Goal: Task Accomplishment & Management: Manage account settings

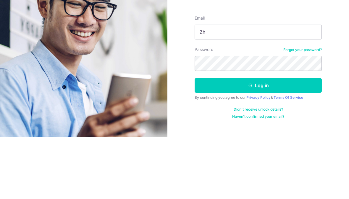
type input "Z"
type input "zhaoyideng@hotmail.com"
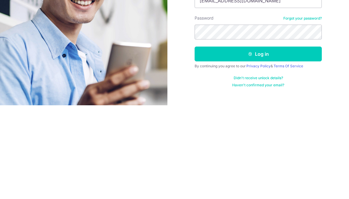
click at [267, 140] on button "Log in" at bounding box center [258, 147] width 127 height 15
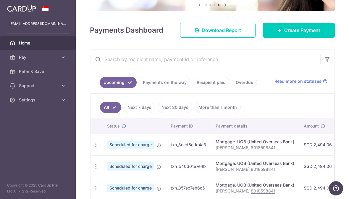
scroll to position [63, 0]
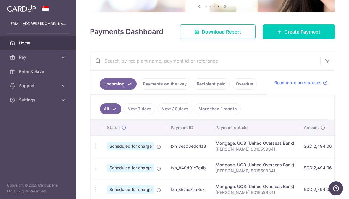
click at [301, 39] on link "Create Payment" at bounding box center [299, 31] width 72 height 15
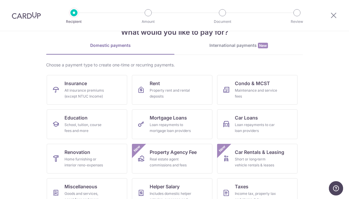
scroll to position [18, 0]
click at [106, 95] on div "All insurance premiums (except NTUC Income)" at bounding box center [85, 93] width 43 height 12
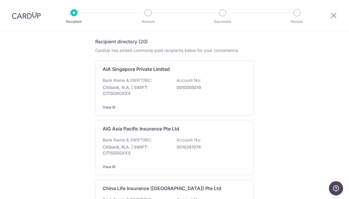
scroll to position [94, 0]
click at [223, 88] on p "0010005019" at bounding box center [210, 87] width 66 height 6
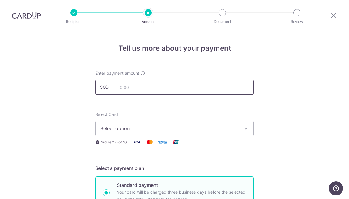
click at [221, 94] on input "text" at bounding box center [174, 87] width 159 height 15
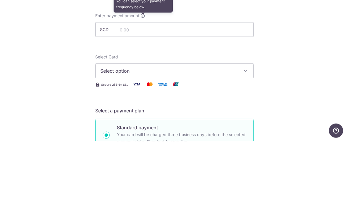
click at [145, 71] on icon at bounding box center [143, 73] width 5 height 5
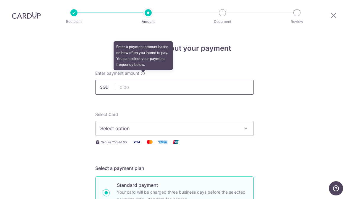
click at [219, 91] on input "text" at bounding box center [174, 87] width 159 height 15
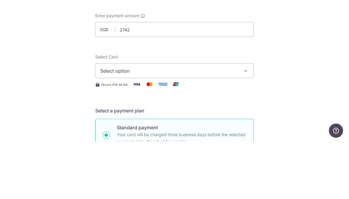
type input "2,742.00"
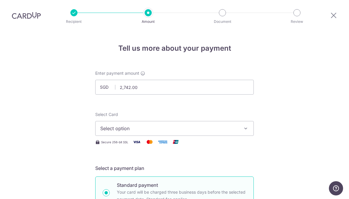
click at [158, 132] on span "Select option" at bounding box center [169, 128] width 138 height 7
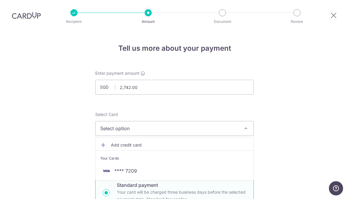
click at [149, 174] on span "**** 7209" at bounding box center [174, 170] width 149 height 7
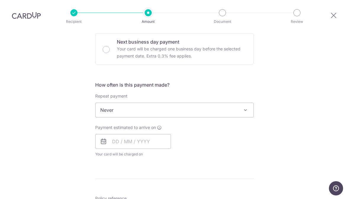
scroll to position [180, 0]
click at [206, 114] on span "Never" at bounding box center [175, 109] width 158 height 14
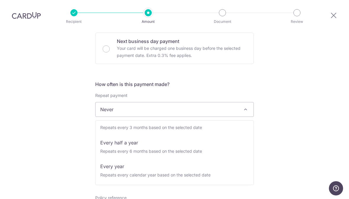
scroll to position [83, 0]
select select "6"
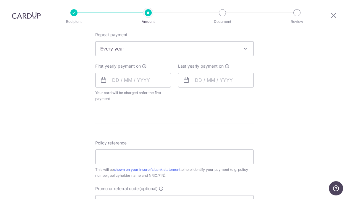
scroll to position [244, 0]
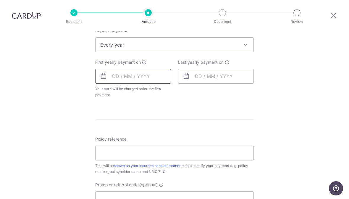
click at [153, 80] on input "text" at bounding box center [133, 76] width 76 height 15
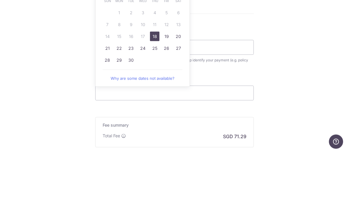
scroll to position [307, 0]
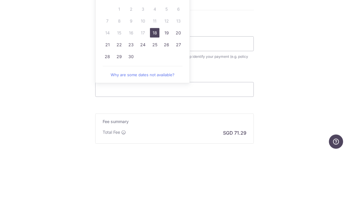
click at [169, 86] on link "26" at bounding box center [166, 90] width 9 height 9
type input "26/09/2025"
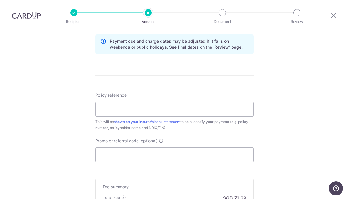
scroll to position [309, 0]
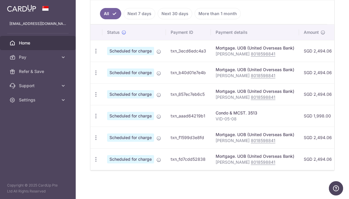
scroll to position [152, 0]
click at [93, 54] on icon "button" at bounding box center [96, 51] width 6 height 6
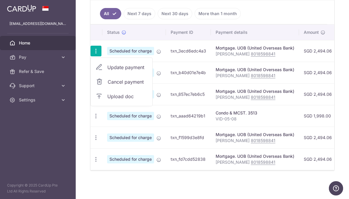
click at [107, 71] on span "Update payment" at bounding box center [127, 67] width 40 height 7
radio input "true"
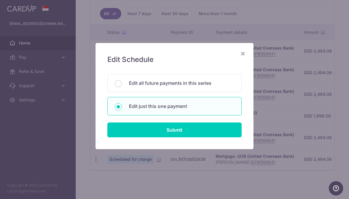
click at [217, 83] on p "Edit all future payments in this series" at bounding box center [181, 82] width 105 height 7
click at [122, 83] on input "Edit all future payments in this series" at bounding box center [118, 83] width 7 height 7
radio input "true"
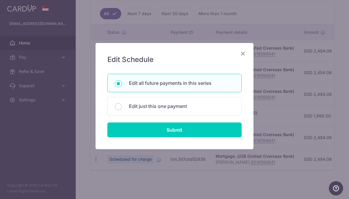
click at [193, 135] on input "Submit" at bounding box center [174, 129] width 134 height 15
radio input "true"
type input "2,494.06"
type input "ZHAO YIDENG 8018598841"
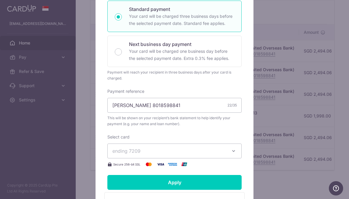
scroll to position [133, 0]
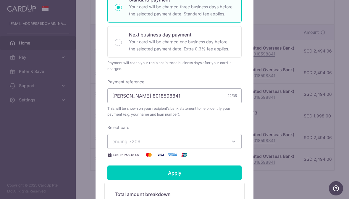
click at [217, 147] on button "ending 7209" at bounding box center [174, 141] width 134 height 15
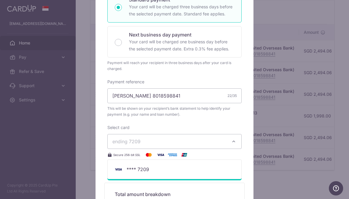
click at [202, 169] on span "**** 7209" at bounding box center [174, 168] width 124 height 7
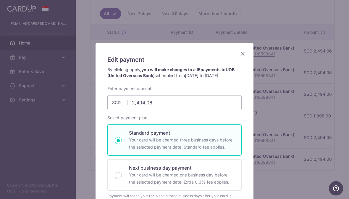
scroll to position [0, 0]
click at [246, 50] on icon "Close" at bounding box center [242, 53] width 7 height 7
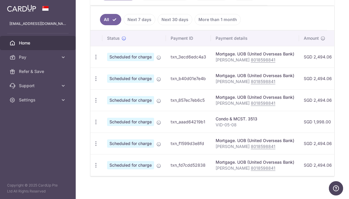
click at [93, 60] on icon "button" at bounding box center [96, 57] width 6 height 6
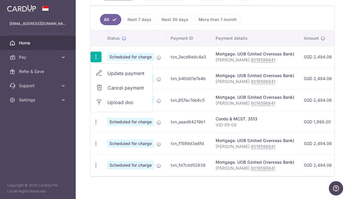
click at [107, 77] on span "Update payment" at bounding box center [127, 73] width 40 height 7
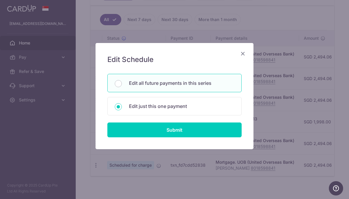
click at [201, 129] on input "Submit" at bounding box center [174, 129] width 134 height 15
radio input "true"
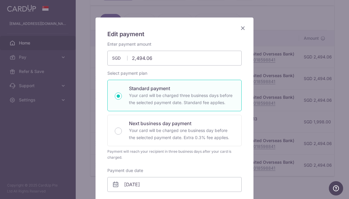
scroll to position [26, 0]
click at [245, 27] on icon "Close" at bounding box center [242, 27] width 7 height 7
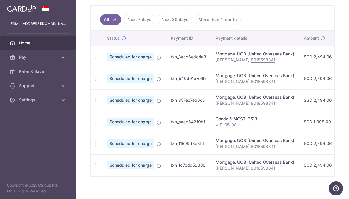
click at [93, 60] on icon "button" at bounding box center [96, 57] width 6 height 6
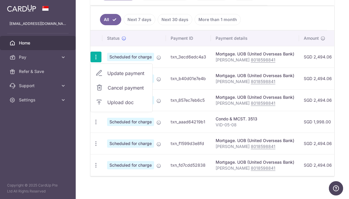
click at [107, 77] on span "Update payment" at bounding box center [127, 73] width 40 height 7
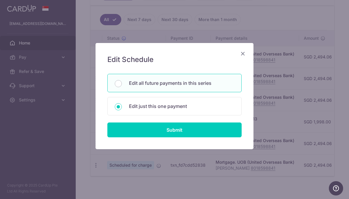
click at [185, 83] on p "Edit all future payments in this series" at bounding box center [181, 82] width 105 height 7
click at [122, 83] on input "Edit all future payments in this series" at bounding box center [118, 83] width 7 height 7
radio input "true"
click at [194, 129] on input "Submit" at bounding box center [174, 129] width 134 height 15
radio input "true"
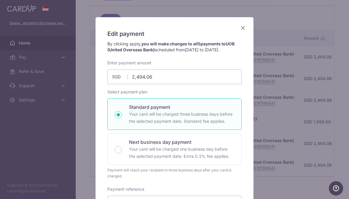
scroll to position [0, 0]
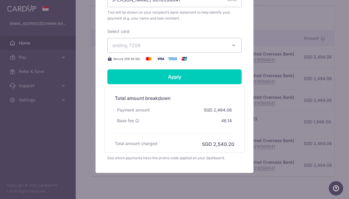
click at [222, 123] on div "46.14" at bounding box center [226, 120] width 15 height 11
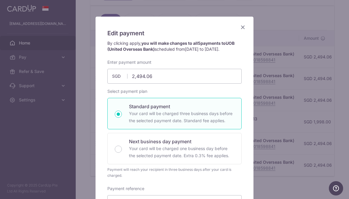
scroll to position [9, 0]
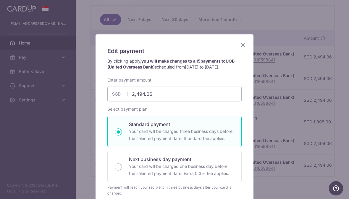
click at [242, 47] on icon "Close" at bounding box center [242, 44] width 7 height 7
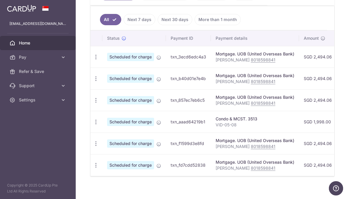
click at [93, 60] on icon "button" at bounding box center [96, 57] width 6 height 6
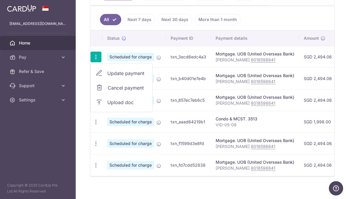
click at [91, 80] on link "Update payment" at bounding box center [122, 73] width 62 height 14
radio input "true"
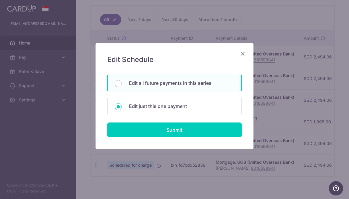
click at [206, 129] on input "Submit" at bounding box center [174, 129] width 134 height 15
radio input "true"
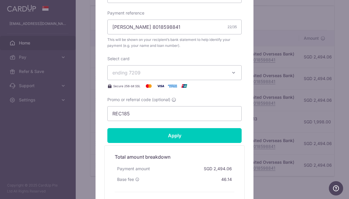
scroll to position [224, 0]
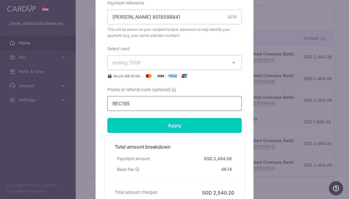
click at [143, 108] on input "REC185" at bounding box center [174, 103] width 134 height 15
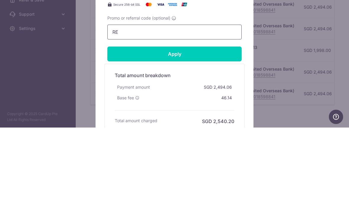
type input "R"
type input "3HOME25R"
click at [196, 118] on input "Apply" at bounding box center [174, 125] width 134 height 15
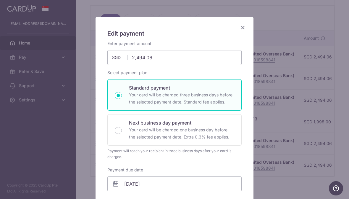
scroll to position [26, 0]
click at [246, 29] on icon "Close" at bounding box center [242, 27] width 7 height 7
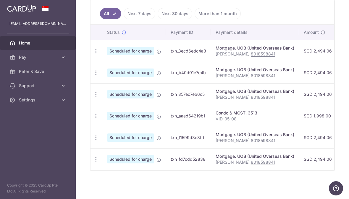
click at [93, 54] on icon "button" at bounding box center [96, 51] width 6 height 6
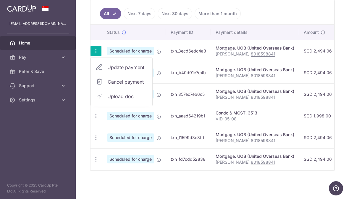
click at [20, 62] on div at bounding box center [174, 99] width 349 height 199
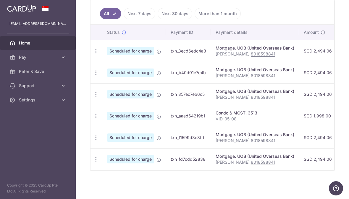
scroll to position [164, 0]
click at [93, 54] on icon "button" at bounding box center [96, 51] width 6 height 6
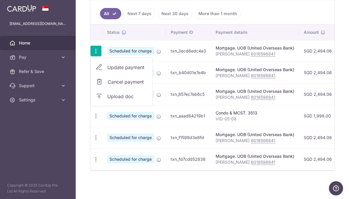
click at [108, 85] on span "Cancel payment" at bounding box center [128, 81] width 40 height 7
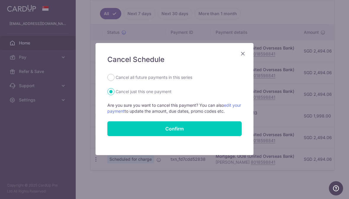
click at [171, 79] on label "Cancel all future payments in this series" at bounding box center [154, 77] width 77 height 7
click at [114, 79] on input "Cancel all future payments in this series" at bounding box center [110, 77] width 7 height 7
radio input "true"
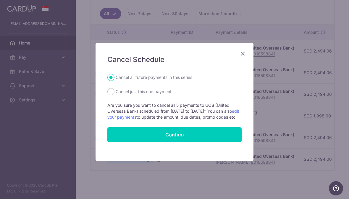
click at [150, 119] on link "edit your payments" at bounding box center [173, 113] width 132 height 11
click at [243, 54] on icon "Close" at bounding box center [242, 53] width 7 height 7
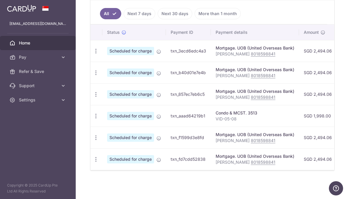
click at [93, 54] on icon "button" at bounding box center [96, 51] width 6 height 6
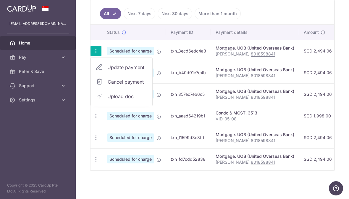
click at [107, 71] on span "Update payment" at bounding box center [127, 67] width 40 height 7
radio input "true"
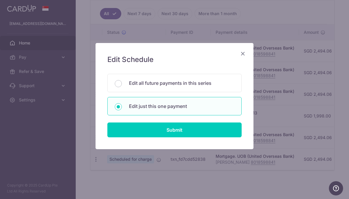
click at [201, 86] on p "Edit all future payments in this series" at bounding box center [181, 82] width 105 height 7
click at [122, 86] on input "Edit all future payments in this series" at bounding box center [118, 83] width 7 height 7
radio input "true"
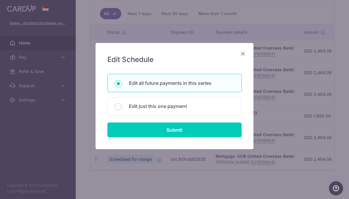
click at [191, 132] on input "Submit" at bounding box center [174, 129] width 134 height 15
radio input "true"
type input "2,494.06"
type input "ZHAO YIDENG 8018598841"
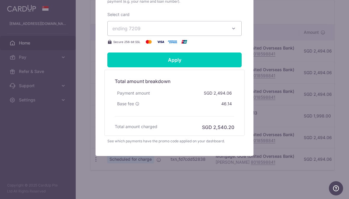
scroll to position [246, 0]
click at [192, 140] on div "See which payments have the promo code applied on your dashboard." at bounding box center [174, 141] width 134 height 6
click at [190, 141] on div "See which payments have the promo code applied on your dashboard." at bounding box center [174, 141] width 134 height 6
click at [167, 143] on div "See which payments have the promo code applied on your dashboard." at bounding box center [174, 141] width 134 height 6
click at [214, 135] on div "Total amount breakdown Payment amount SGD 2,494.06 Base fee 46.14 Processing fe…" at bounding box center [174, 103] width 140 height 66
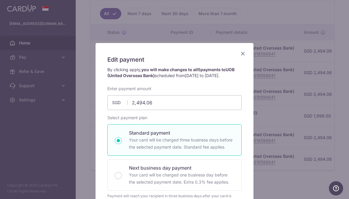
scroll to position [0, 0]
click at [245, 51] on icon "Close" at bounding box center [242, 53] width 7 height 7
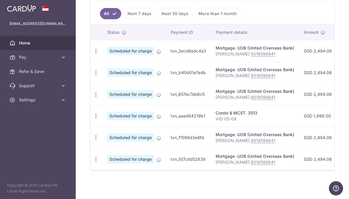
click at [93, 54] on icon "button" at bounding box center [96, 51] width 6 height 6
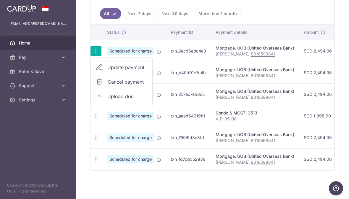
click at [108, 85] on span "Cancel payment" at bounding box center [128, 81] width 40 height 7
radio input "true"
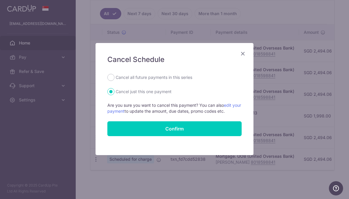
click at [163, 77] on label "Cancel all future payments in this series" at bounding box center [154, 77] width 77 height 7
click at [114, 77] on input "Cancel all future payments in this series" at bounding box center [110, 77] width 7 height 7
radio input "true"
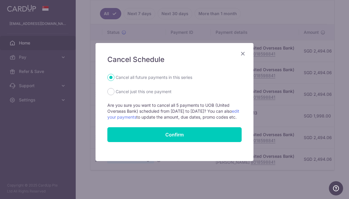
click at [189, 139] on button "Confirm" at bounding box center [174, 134] width 134 height 15
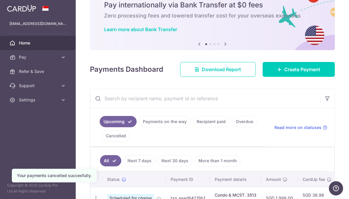
scroll to position [20, 0]
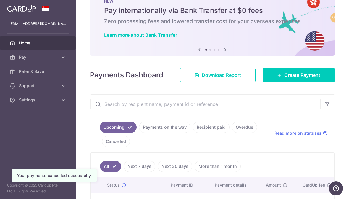
click at [296, 78] on span "Create Payment" at bounding box center [302, 74] width 36 height 7
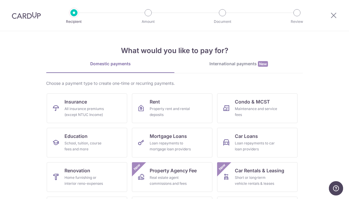
click at [188, 142] on div "Loan repayments to mortgage loan providers" at bounding box center [171, 146] width 43 height 12
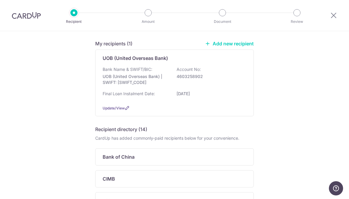
scroll to position [39, 0]
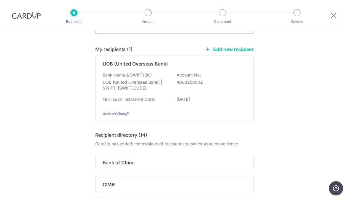
click at [213, 93] on div "Bank Name & SWIFT/BIC: UOB (United Overseas Bank) | SWIFT: [SWIFT_CODE] Account…" at bounding box center [175, 83] width 144 height 22
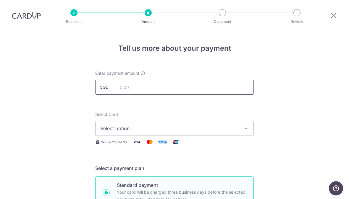
click at [168, 90] on input "text" at bounding box center [174, 87] width 159 height 15
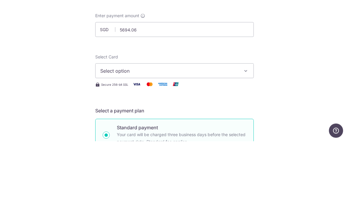
type input "5,694.06"
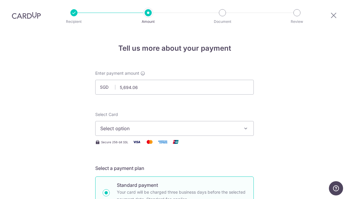
click at [208, 126] on button "Select option" at bounding box center [174, 128] width 159 height 15
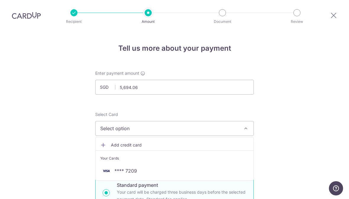
click at [172, 172] on span "**** 7209" at bounding box center [174, 170] width 149 height 7
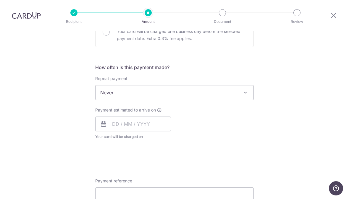
scroll to position [196, 0]
click at [212, 97] on span "Never" at bounding box center [175, 93] width 158 height 14
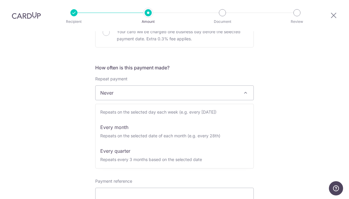
scroll to position [35, 0]
select select "3"
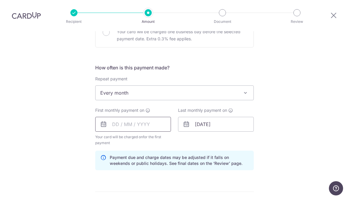
click at [151, 125] on input "text" at bounding box center [133, 124] width 76 height 15
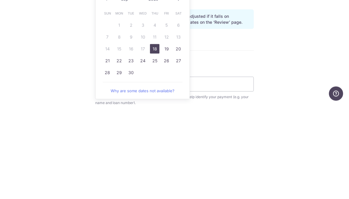
scroll to position [250, 0]
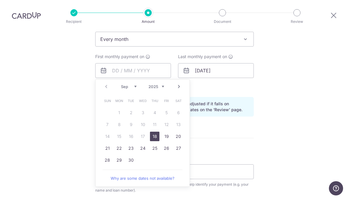
click at [153, 57] on div "First monthly payment on Prev Next Sep Oct Nov Dec 2025 2026 2027 2028 2029 203…" at bounding box center [133, 73] width 76 height 38
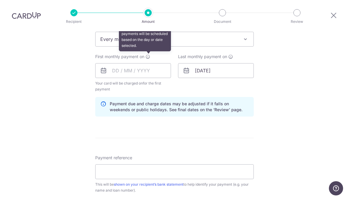
click at [149, 59] on icon at bounding box center [148, 56] width 5 height 5
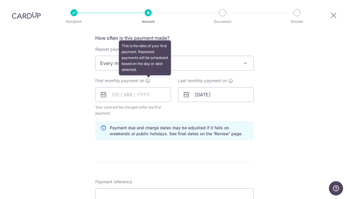
scroll to position [225, 0]
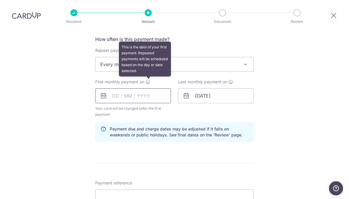
click at [145, 98] on input "text" at bounding box center [133, 95] width 76 height 15
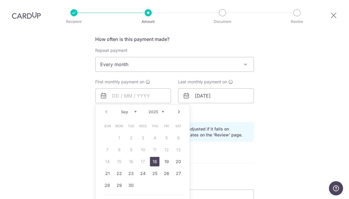
click at [179, 115] on link "Next" at bounding box center [178, 111] width 7 height 7
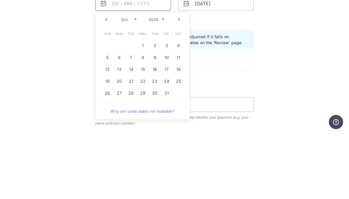
scroll to position [253, 0]
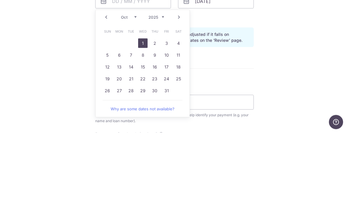
click at [146, 104] on link "1" at bounding box center [142, 108] width 9 height 9
type input "01/10/2025"
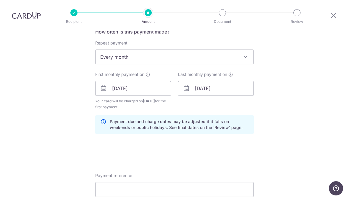
scroll to position [231, 0]
click at [224, 91] on input "01/11/2053" at bounding box center [216, 89] width 76 height 15
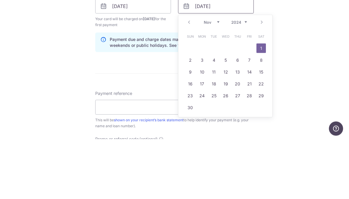
scroll to position [256, 0]
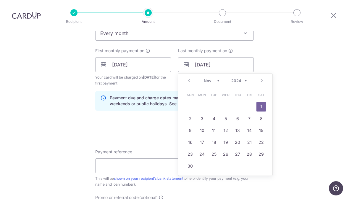
click at [223, 83] on div "Jan Feb Mar Apr May Jun Jul Aug Sep Oct Nov Dec 2024 2025 2026 2027 2028 2029 2…" at bounding box center [225, 80] width 43 height 5
click at [242, 83] on select "2024 2025 2026 2027 2028 2029 2030 2031 2032 2033 2034 2035" at bounding box center [239, 80] width 16 height 5
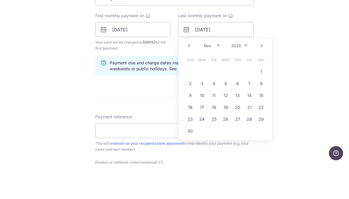
click at [218, 78] on select "Jan Feb Mar Apr May Jun Jul Aug Sep Oct Nov Dec" at bounding box center [212, 80] width 16 height 5
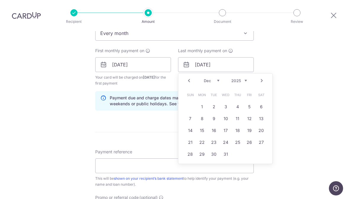
click at [205, 108] on link "1" at bounding box center [201, 106] width 9 height 9
type input "01/12/2025"
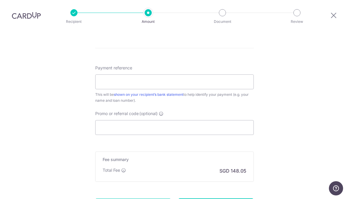
scroll to position [341, 0]
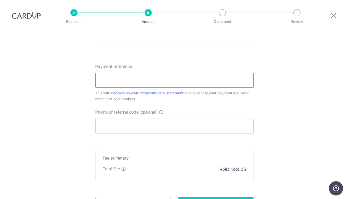
click at [233, 85] on input "Payment reference" at bounding box center [174, 80] width 159 height 15
type input "[PERSON_NAME] 8018598841"
click at [104, 132] on input "Promo or referral code (optional)" at bounding box center [174, 125] width 159 height 15
click at [171, 127] on input "Promo or referral code (optional)" at bounding box center [174, 125] width 159 height 15
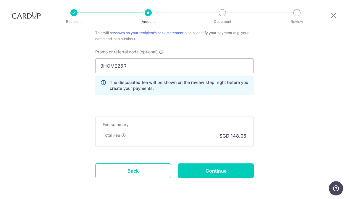
scroll to position [399, 0]
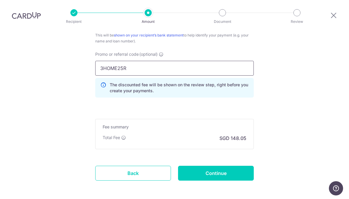
type input "3HOME25R"
click at [192, 176] on input "Continue" at bounding box center [216, 172] width 76 height 15
type input "Create Schedule"
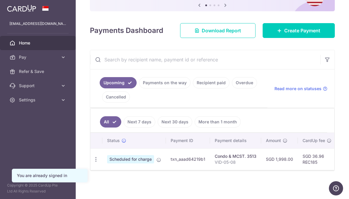
scroll to position [74, 0]
click at [139, 88] on link "Payments on the way" at bounding box center [164, 82] width 51 height 11
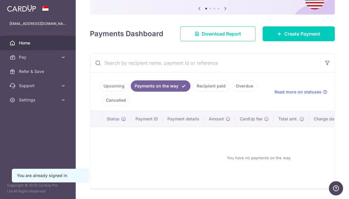
click at [134, 111] on ul "Upcoming Payments on the way Recipient paid Overdue Cancelled" at bounding box center [178, 91] width 177 height 38
click at [193, 91] on link "Recipient paid" at bounding box center [211, 85] width 37 height 11
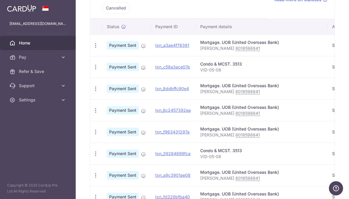
scroll to position [0, 0]
click at [102, 55] on td "Payment Sent" at bounding box center [126, 45] width 49 height 22
click at [93, 49] on icon "button" at bounding box center [96, 45] width 6 height 6
click at [107, 64] on span "PDF Receipt" at bounding box center [127, 62] width 40 height 6
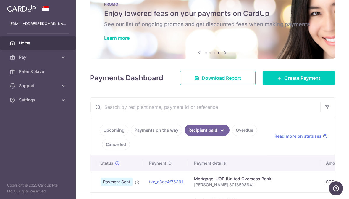
scroll to position [12, 0]
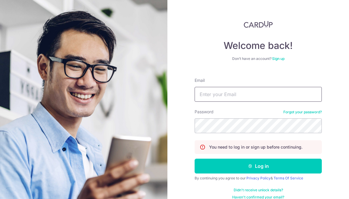
click at [215, 101] on input "Email" at bounding box center [258, 94] width 127 height 15
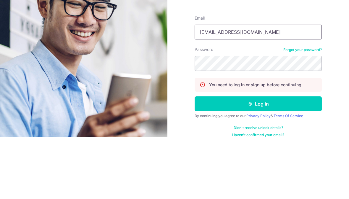
type input "[EMAIL_ADDRESS][DOMAIN_NAME]"
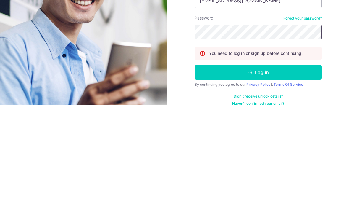
click at [258, 158] on button "Log in" at bounding box center [258, 165] width 127 height 15
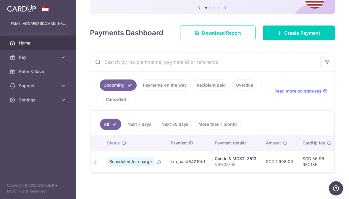
scroll to position [51, 0]
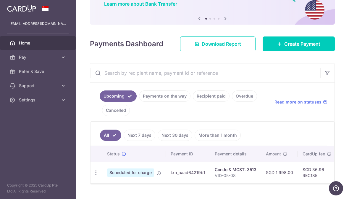
click at [309, 51] on link "Create Payment" at bounding box center [299, 43] width 72 height 15
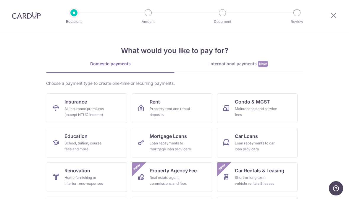
click at [179, 146] on div "Loan repayments to mortgage loan providers" at bounding box center [171, 146] width 43 height 12
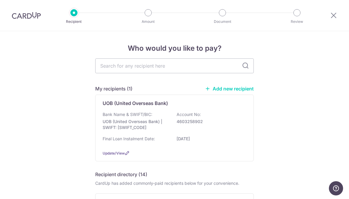
click at [206, 129] on div "Bank Name & SWIFT/BIC: UOB (United Overseas Bank) | SWIFT: [SWIFT_CODE] Account…" at bounding box center [175, 122] width 144 height 22
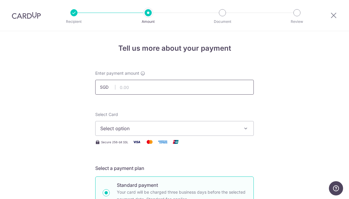
click at [215, 92] on input "text" at bounding box center [174, 87] width 159 height 15
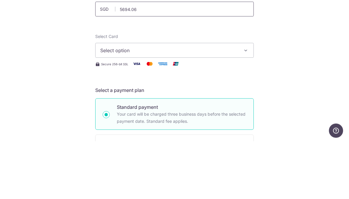
scroll to position [51, 0]
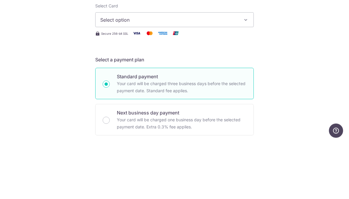
click at [105, 74] on span "Select option" at bounding box center [169, 77] width 138 height 7
type input "5,694.06"
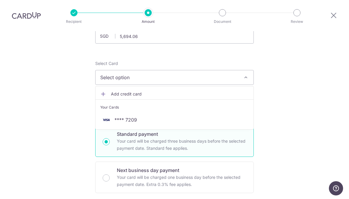
click at [203, 123] on span "**** 7209" at bounding box center [174, 119] width 149 height 7
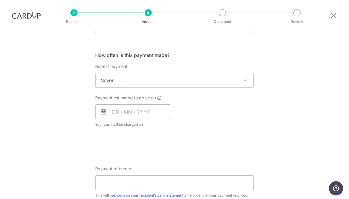
scroll to position [210, 0]
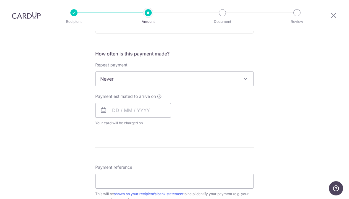
click at [106, 83] on span "Never" at bounding box center [175, 79] width 158 height 14
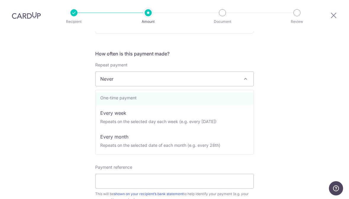
scroll to position [15, 0]
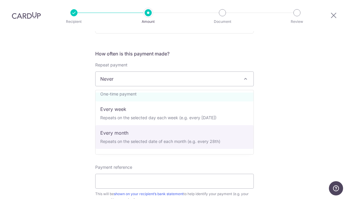
select select "3"
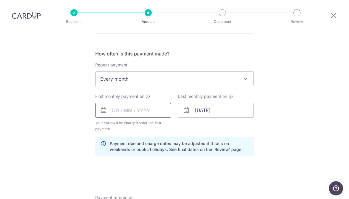
click at [113, 112] on input "text" at bounding box center [133, 110] width 76 height 15
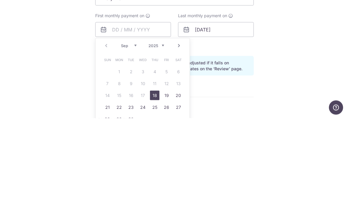
click at [182, 122] on link "Next" at bounding box center [178, 125] width 7 height 7
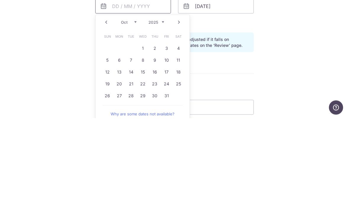
scroll to position [236, 0]
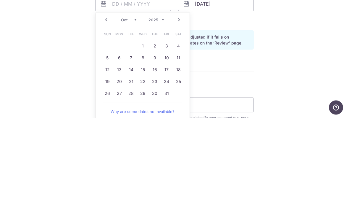
click at [141, 122] on link "1" at bounding box center [142, 126] width 9 height 9
type input "[DATE]"
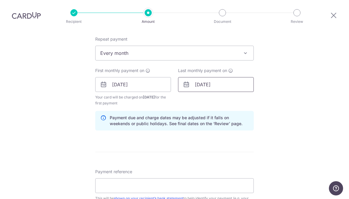
click at [200, 85] on input "01/11/2053" at bounding box center [216, 84] width 76 height 15
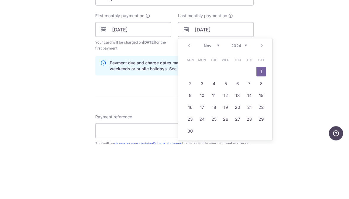
click at [213, 98] on select "Jan Feb Mar Apr May Jun Jul Aug Sep Oct Nov Dec" at bounding box center [212, 100] width 16 height 5
click at [233, 98] on select "2024 2025 2026 2027 2028 2029 2030 2031 2032 2033 2034 2035" at bounding box center [239, 100] width 16 height 5
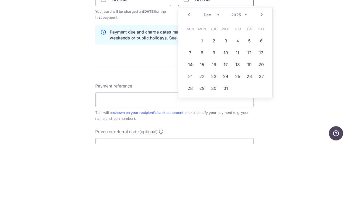
scroll to position [267, 0]
click at [201, 90] on link "1" at bounding box center [201, 94] width 9 height 9
type input "01/12/2025"
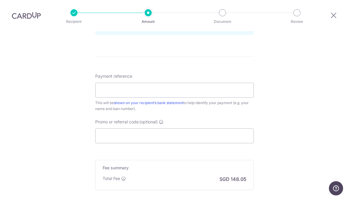
scroll to position [332, 0]
click at [110, 96] on input "Payment reference" at bounding box center [174, 89] width 159 height 15
type input "ZHAO YIDENG 8018598841"
click at [207, 138] on input "Promo or referral code (optional)" at bounding box center [174, 134] width 159 height 15
click at [151, 139] on input "Promo or referral code (optional)" at bounding box center [174, 134] width 159 height 15
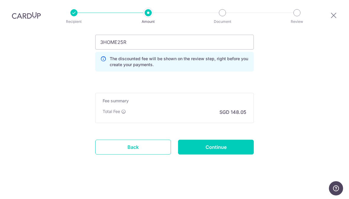
scroll to position [427, 0]
type input "3HOME25R"
click at [229, 148] on input "Continue" at bounding box center [216, 146] width 76 height 15
type input "Create Schedule"
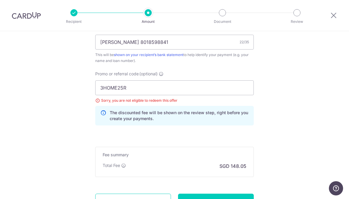
scroll to position [356, 0]
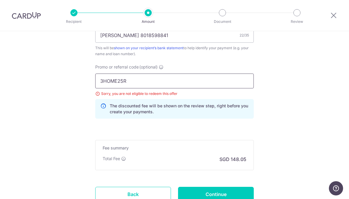
click at [117, 86] on input "3HOME25R" at bounding box center [174, 80] width 159 height 15
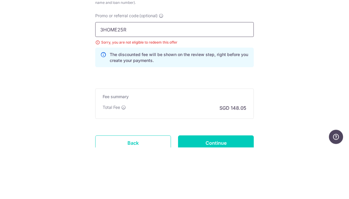
click at [104, 73] on input "3HOME25R" at bounding box center [174, 80] width 159 height 15
click at [106, 73] on input "3HOME25R" at bounding box center [174, 80] width 159 height 15
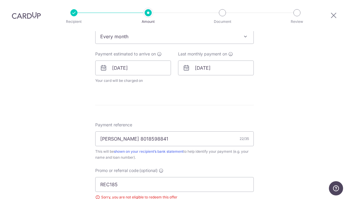
scroll to position [234, 0]
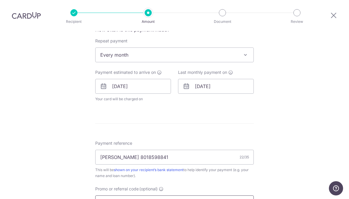
type input "REC185"
click at [223, 91] on input "[DATE]" at bounding box center [216, 86] width 76 height 15
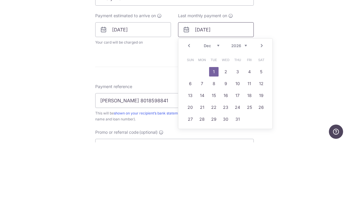
click at [202, 79] on input "[DATE]" at bounding box center [216, 86] width 76 height 15
click at [215, 100] on select "Jan Feb Mar Apr May Jun Jul Aug Sep Oct Nov Dec" at bounding box center [212, 102] width 16 height 5
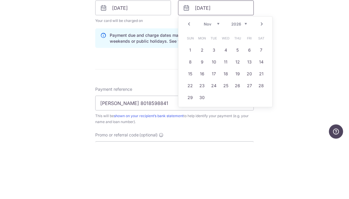
scroll to position [258, 0]
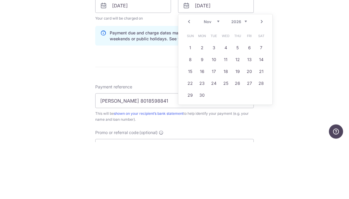
click at [190, 99] on link "1" at bounding box center [190, 103] width 9 height 9
type input "[DATE]"
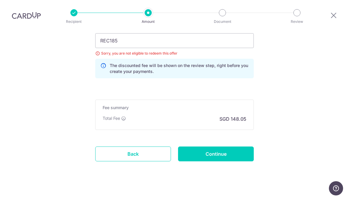
scroll to position [420, 0]
click at [190, 158] on input "Continue" at bounding box center [216, 153] width 76 height 15
type input "Update Schedule"
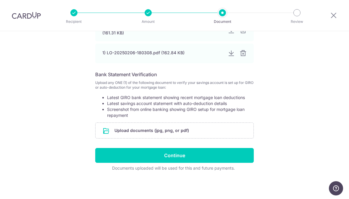
scroll to position [177, 0]
click at [110, 154] on input "Continue" at bounding box center [174, 155] width 159 height 15
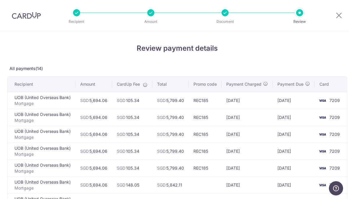
click at [222, 16] on div at bounding box center [225, 12] width 7 height 7
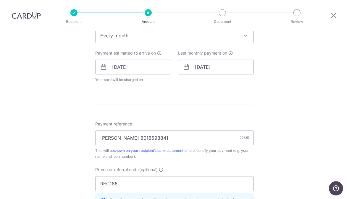
scroll to position [254, 0]
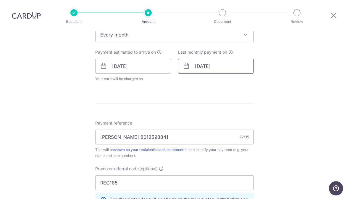
click at [200, 70] on input "01/11/2026" at bounding box center [216, 66] width 76 height 15
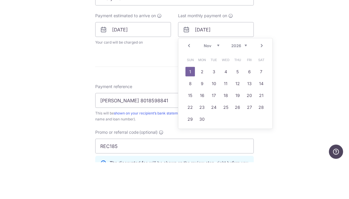
click at [204, 80] on select "Jan Feb Mar Apr May Jun Jul Aug Sep Oct Nov Dec" at bounding box center [212, 82] width 16 height 5
click at [209, 80] on select "Jan Feb Mar Apr May Jun Jul Aug Sep Oct Nov Dec" at bounding box center [212, 82] width 16 height 5
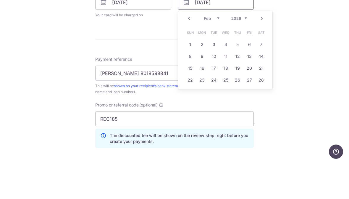
scroll to position [282, 0]
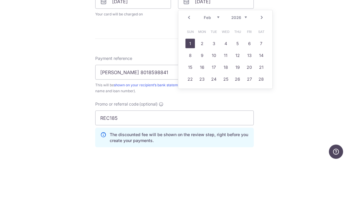
click at [188, 75] on link "1" at bounding box center [190, 79] width 9 height 9
type input "[DATE]"
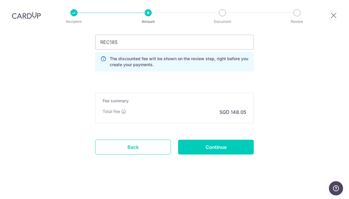
scroll to position [421, 0]
click at [207, 148] on input "Continue" at bounding box center [216, 146] width 76 height 15
type input "Update Schedule"
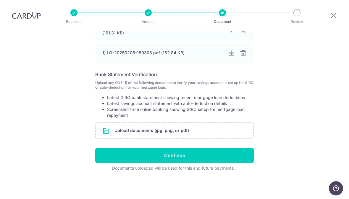
scroll to position [177, 0]
click at [132, 156] on input "Continue" at bounding box center [174, 155] width 159 height 15
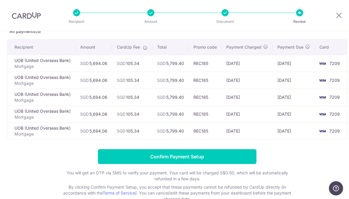
scroll to position [35, 0]
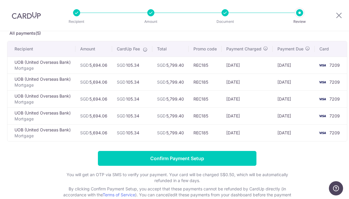
click at [130, 159] on input "Confirm Payment Setup" at bounding box center [177, 158] width 159 height 15
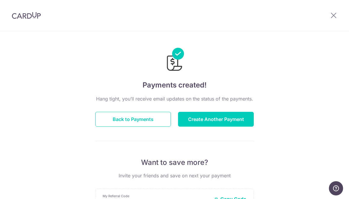
click at [106, 124] on button "Back to Payments" at bounding box center [133, 119] width 76 height 15
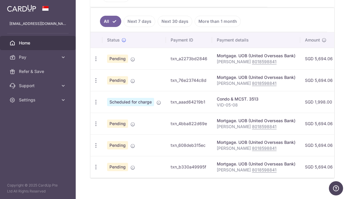
click at [93, 105] on icon "button" at bounding box center [96, 102] width 6 height 6
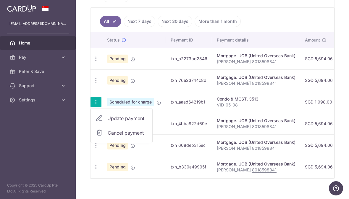
click at [107, 122] on span "Update payment" at bounding box center [127, 117] width 40 height 7
radio input "true"
type input "1,998.00"
type input "[DATE]"
type input "VID-05-08"
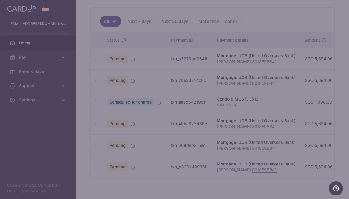
type input "REC185"
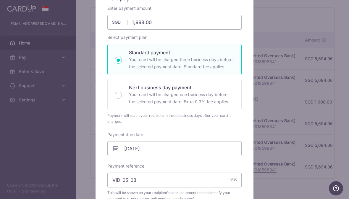
scroll to position [46, 0]
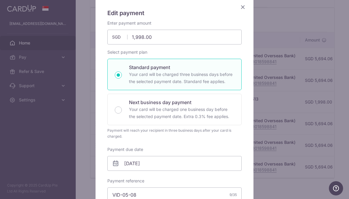
click at [239, 10] on h5 "Edit payment" at bounding box center [174, 12] width 134 height 9
click at [241, 5] on icon "Close" at bounding box center [242, 6] width 7 height 7
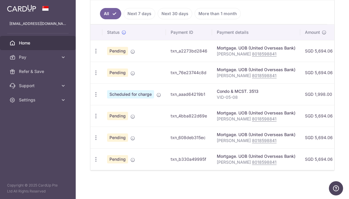
scroll to position [0, 0]
click at [93, 96] on icon "button" at bounding box center [96, 94] width 6 height 6
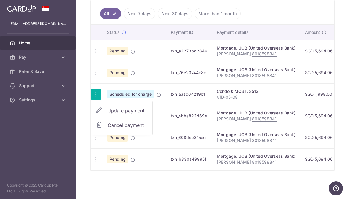
click at [107, 110] on span "Update payment" at bounding box center [127, 110] width 40 height 7
radio input "true"
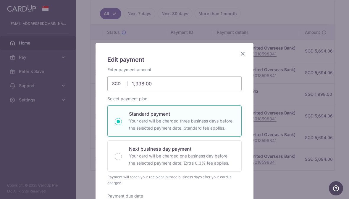
click at [242, 57] on icon "Close" at bounding box center [242, 53] width 7 height 7
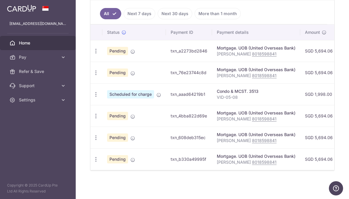
click at [91, 50] on td "Update payment Cancel payment Upload doc" at bounding box center [97, 51] width 12 height 22
click at [91, 52] on td "Update payment Cancel payment Upload doc" at bounding box center [97, 51] width 12 height 22
click at [91, 53] on div "Update payment Cancel payment Upload doc" at bounding box center [96, 51] width 11 height 11
click at [91, 51] on td "Update payment Cancel payment Upload doc" at bounding box center [97, 51] width 12 height 22
click at [91, 52] on td "Update payment Cancel payment Upload doc" at bounding box center [97, 51] width 12 height 22
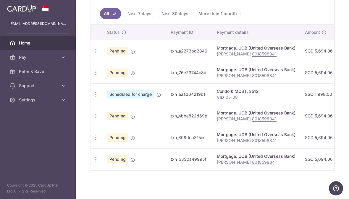
click at [91, 53] on div "Update payment Cancel payment Upload doc" at bounding box center [96, 51] width 11 height 11
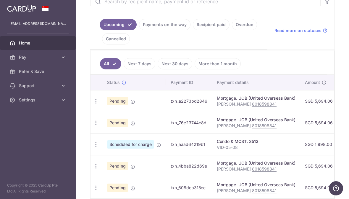
scroll to position [121, 0]
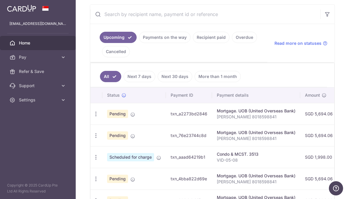
scroll to position [152, 0]
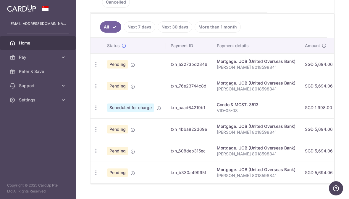
click at [93, 67] on icon "button" at bounding box center [96, 64] width 6 height 6
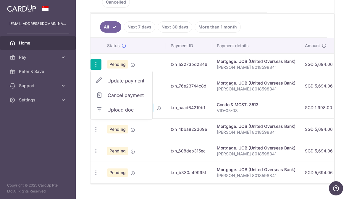
click at [107, 84] on span "Update payment" at bounding box center [127, 80] width 40 height 7
radio input "true"
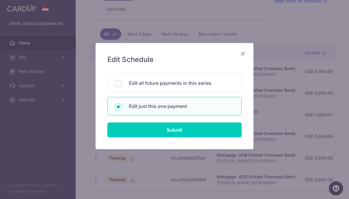
click at [210, 86] on p "Edit all future payments in this series" at bounding box center [181, 82] width 105 height 7
click at [122, 86] on input "Edit all future payments in this series" at bounding box center [118, 83] width 7 height 7
radio input "true"
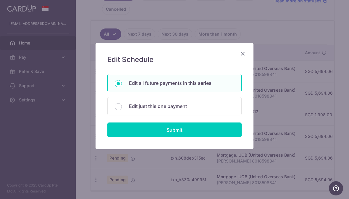
click at [208, 132] on input "Submit" at bounding box center [174, 129] width 134 height 15
radio input "true"
type input "5,694.06"
type input "[PERSON_NAME] 8018598841"
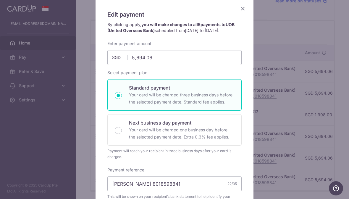
scroll to position [45, 0]
click at [213, 57] on input "5,694.06" at bounding box center [174, 57] width 134 height 15
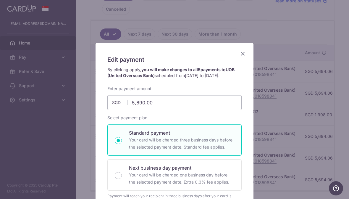
scroll to position [0, 0]
click at [220, 105] on input "5,690.00" at bounding box center [174, 102] width 134 height 15
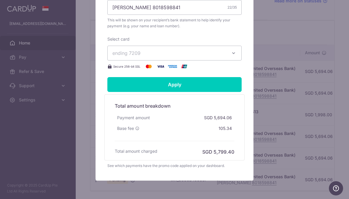
scroll to position [218, 0]
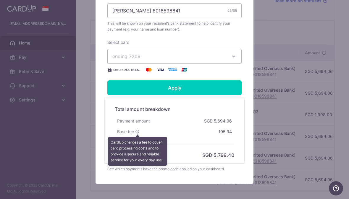
click at [139, 132] on icon at bounding box center [137, 131] width 4 height 4
type input "5,690.00"
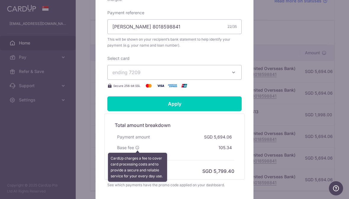
scroll to position [203, 0]
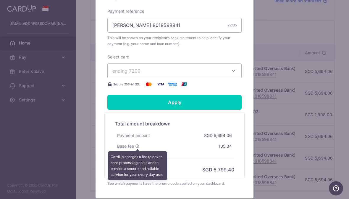
click at [209, 102] on input "Apply" at bounding box center [174, 102] width 134 height 15
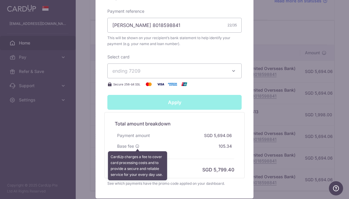
type input "Successfully Applied"
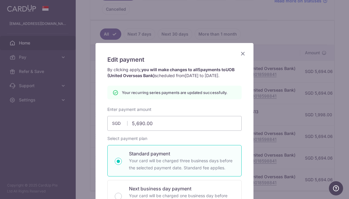
scroll to position [0, 0]
click at [246, 50] on icon "Close" at bounding box center [242, 53] width 7 height 7
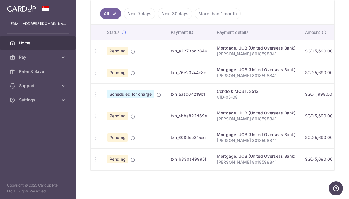
scroll to position [180, 0]
click at [93, 97] on icon "button" at bounding box center [96, 94] width 6 height 6
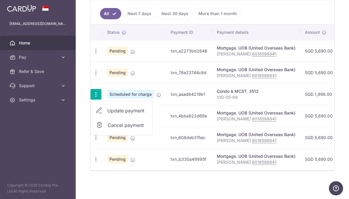
click at [107, 109] on span "Update payment" at bounding box center [127, 110] width 40 height 7
radio input "true"
type input "1,998.00"
type input "[DATE]"
type input "VID-05-08"
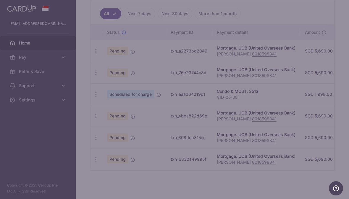
type input "REC185"
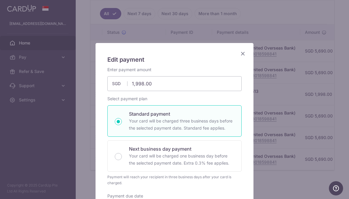
click at [241, 52] on icon "Close" at bounding box center [242, 53] width 7 height 7
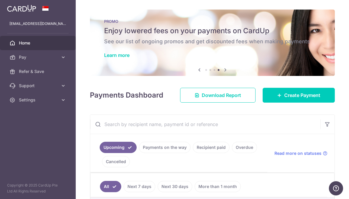
click at [287, 99] on span "Create Payment" at bounding box center [302, 94] width 36 height 7
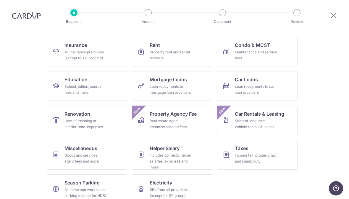
scroll to position [55, 0]
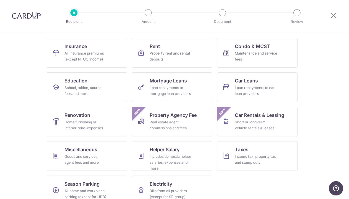
click at [239, 89] on div "Loan repayments to car loan providers" at bounding box center [256, 91] width 43 height 12
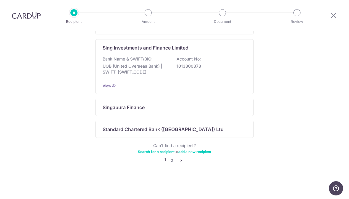
scroll to position [421, 0]
click at [170, 159] on link "2" at bounding box center [171, 160] width 7 height 7
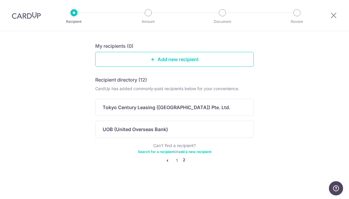
scroll to position [58, 0]
click at [176, 160] on link "1" at bounding box center [176, 160] width 7 height 7
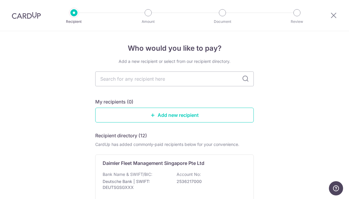
scroll to position [0, 0]
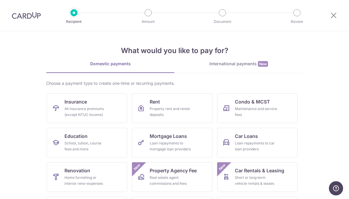
click at [20, 18] on img at bounding box center [26, 15] width 29 height 7
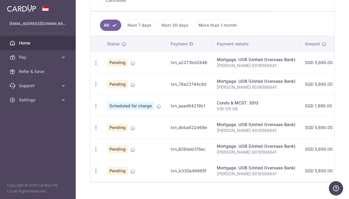
scroll to position [157, 0]
